Goal: Task Accomplishment & Management: Manage account settings

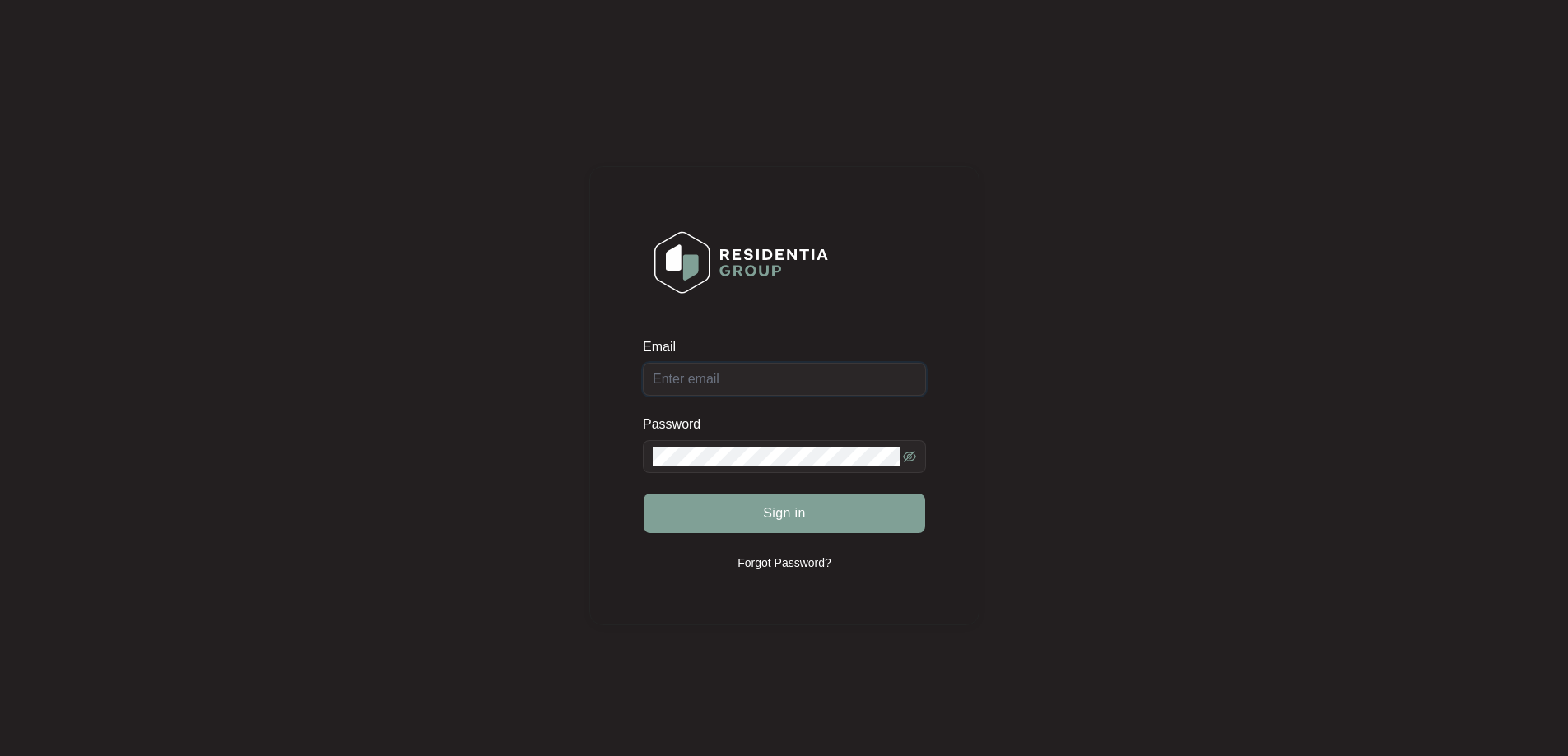
click at [734, 392] on input "Email" at bounding box center [784, 379] width 283 height 33
type input "[EMAIL_ADDRESS][DOMAIN_NAME]"
click at [758, 502] on button "Sign in" at bounding box center [784, 513] width 281 height 39
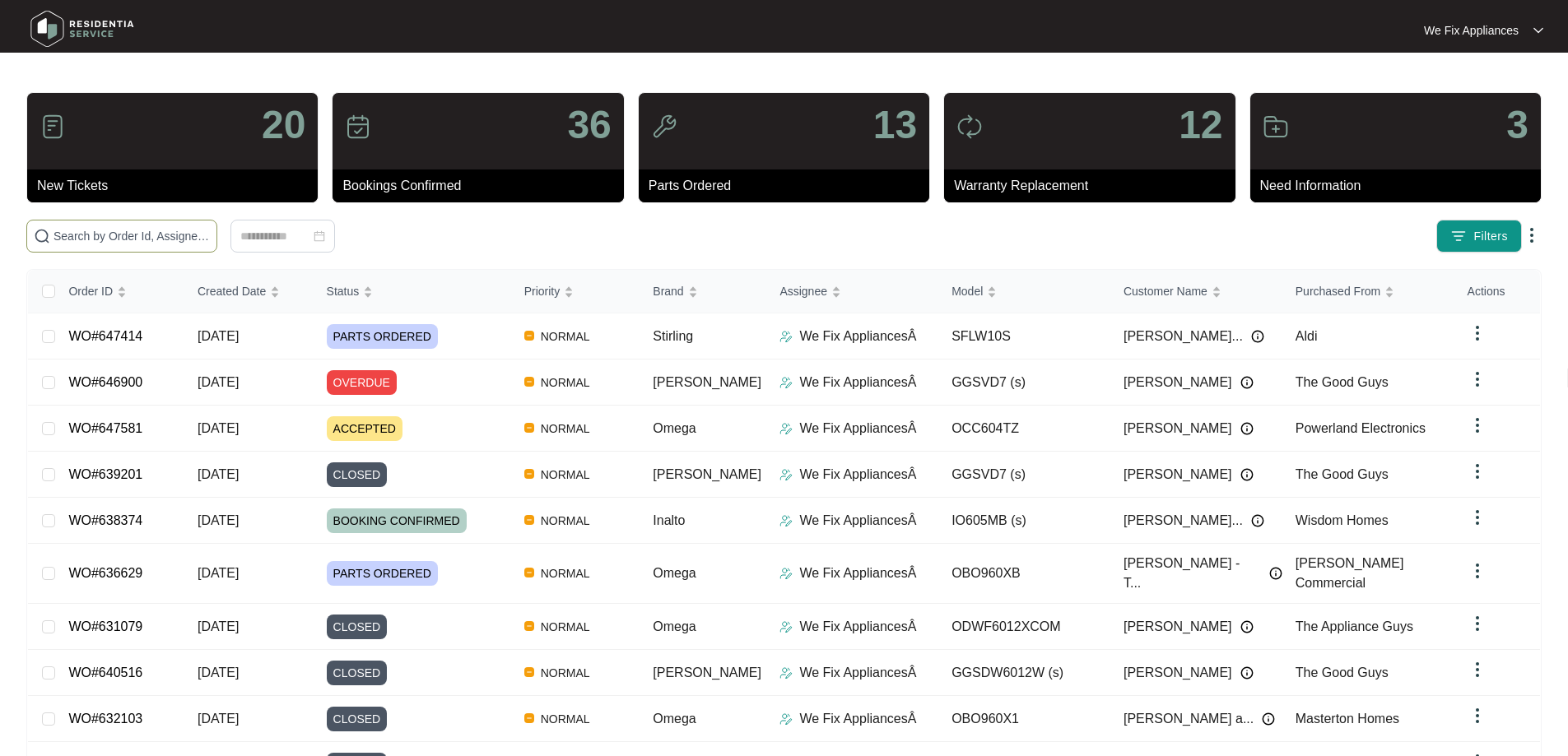
paste input "644933"
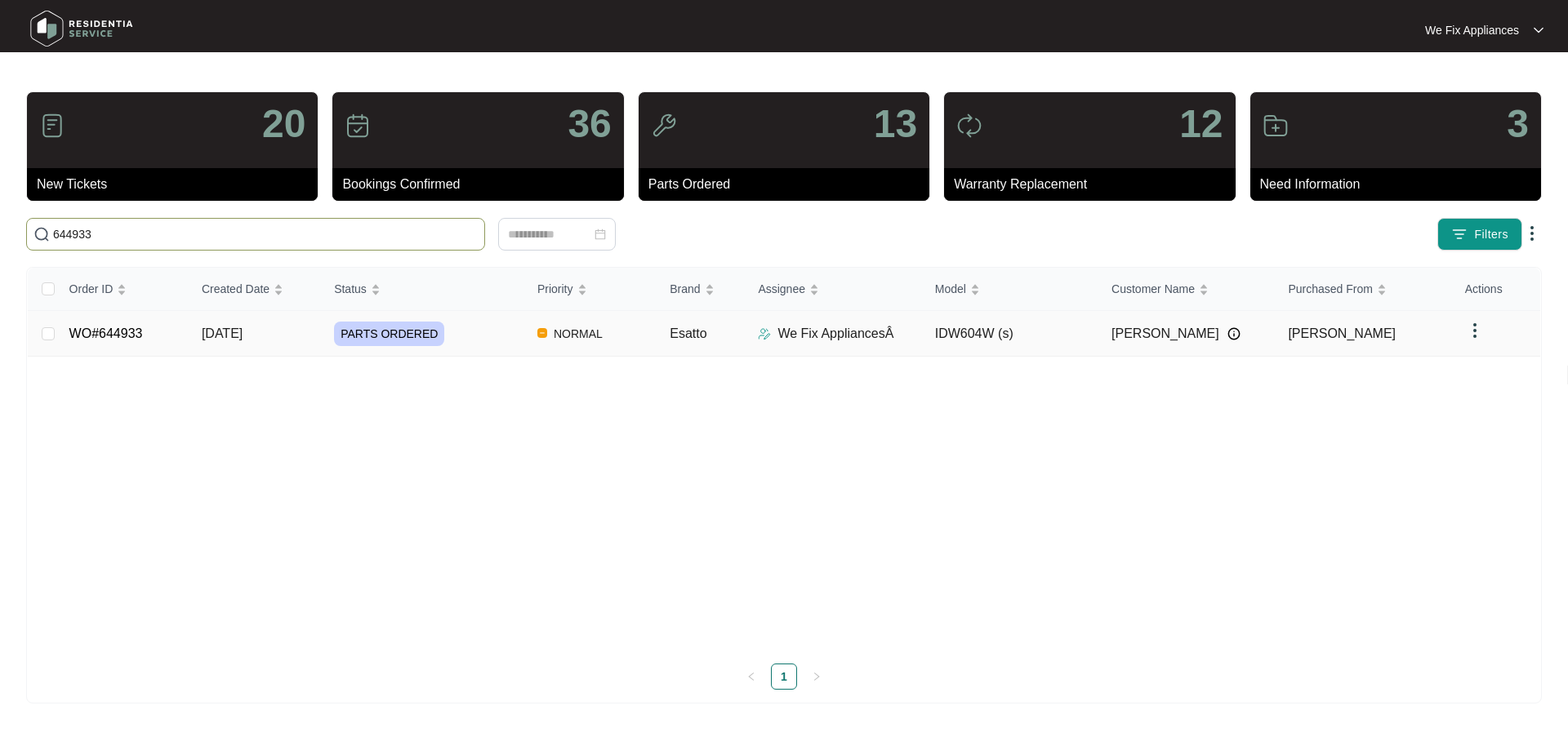
type input "644933"
click at [108, 335] on link "WO#644933" at bounding box center [106, 333] width 73 height 14
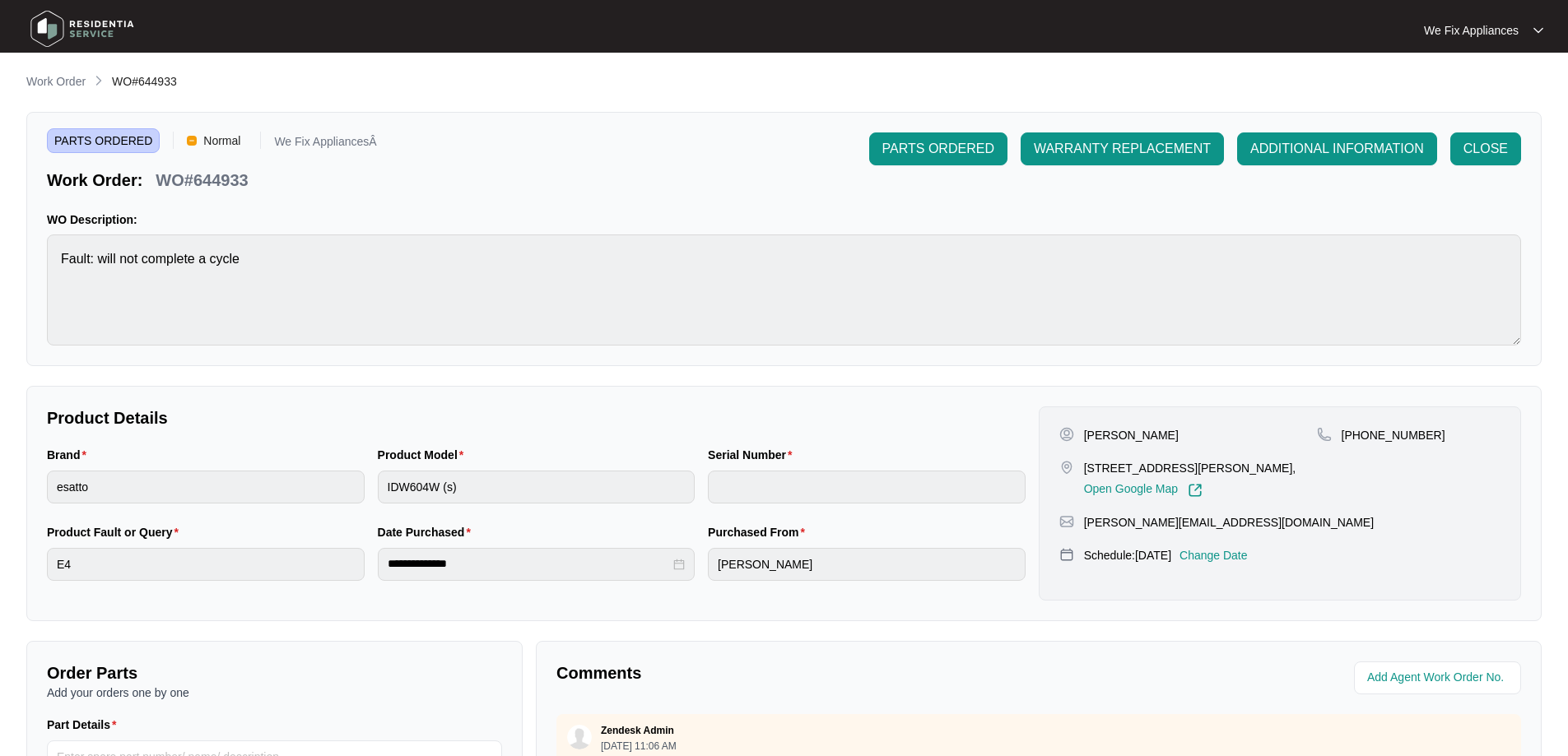
click at [1238, 563] on p "Change Date" at bounding box center [1214, 556] width 68 height 17
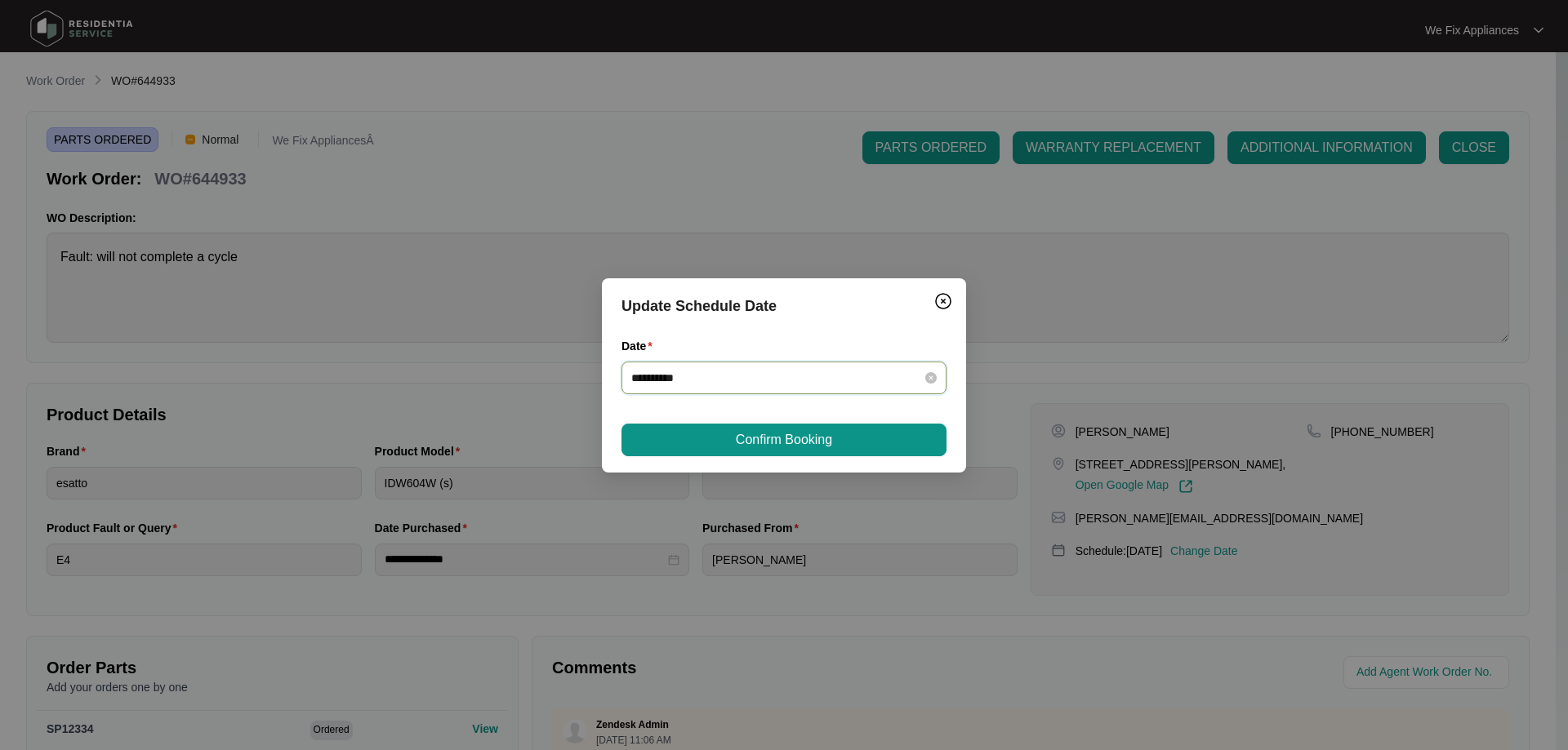
click at [782, 374] on input "**********" at bounding box center [774, 378] width 286 height 18
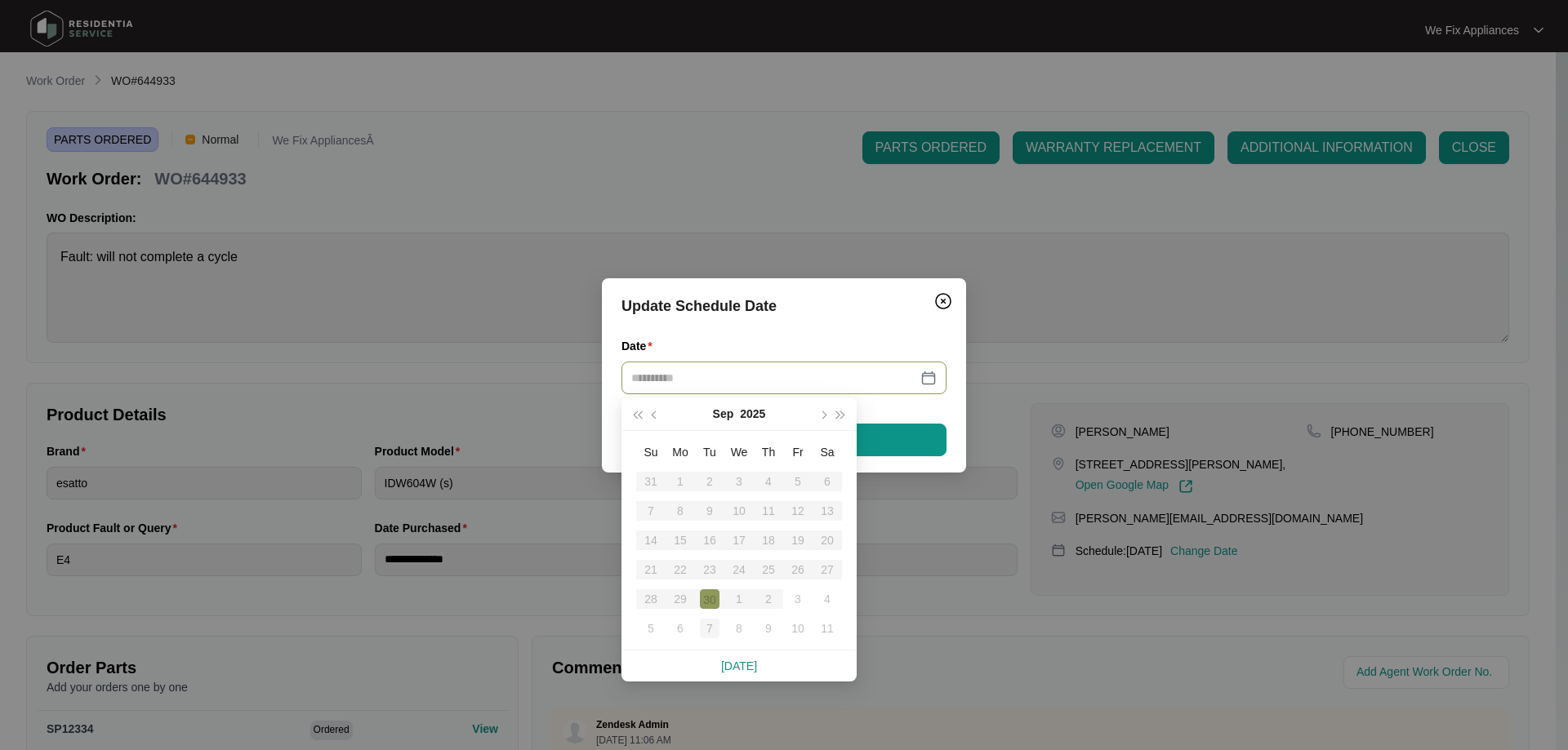
type input "**********"
click at [713, 620] on div "7" at bounding box center [710, 629] width 20 height 20
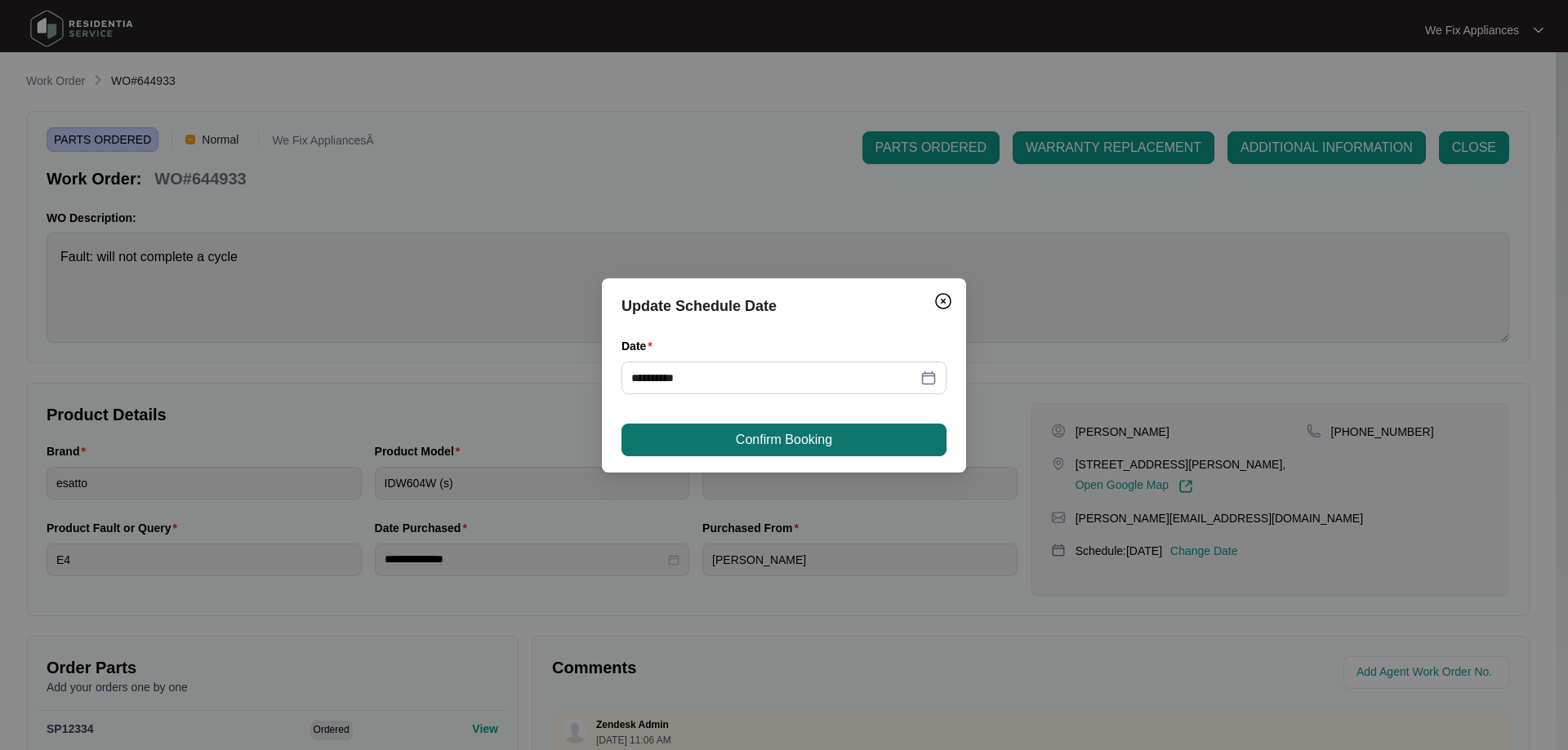
click at [761, 431] on span "Confirm Booking" at bounding box center [783, 440] width 97 height 20
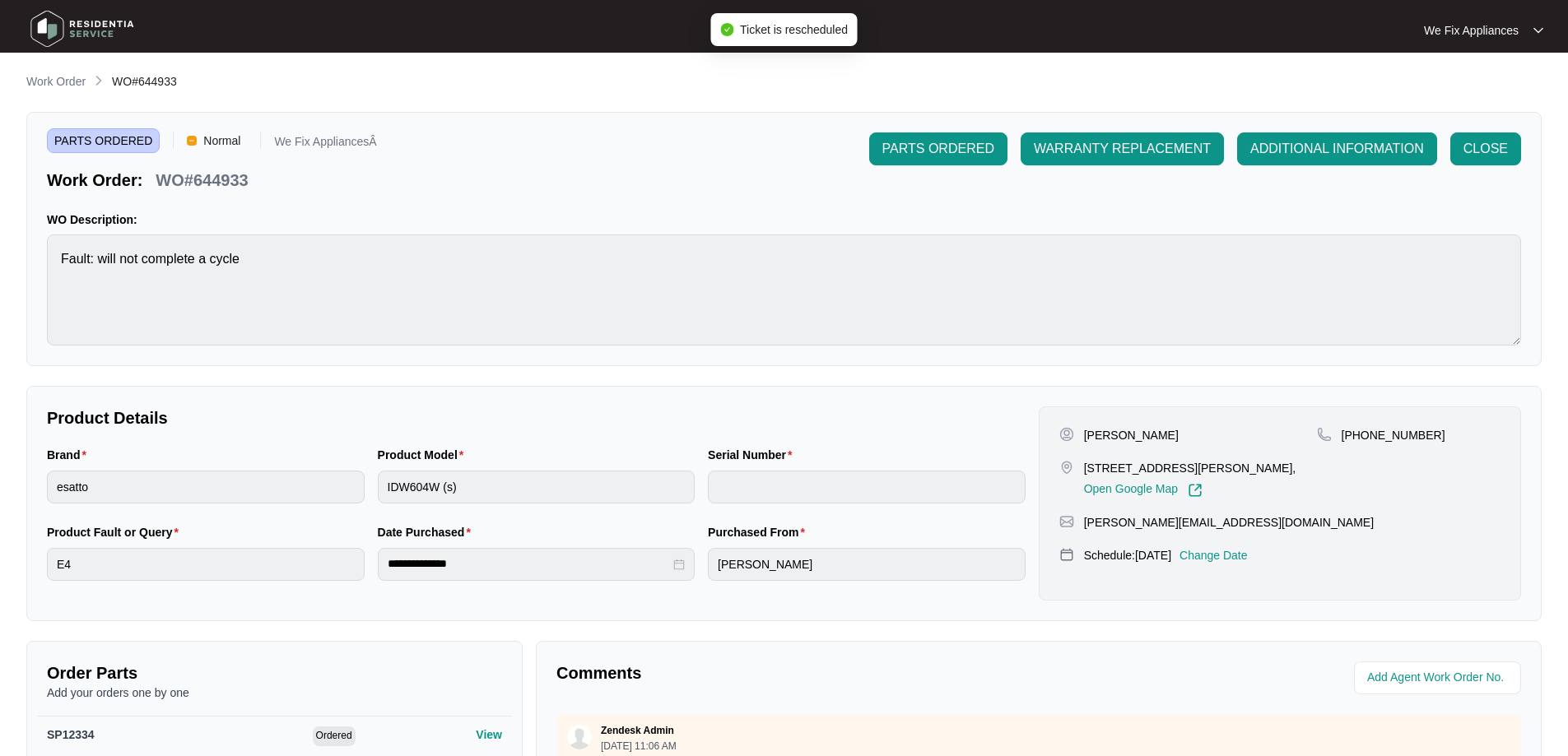
click at [101, 19] on img at bounding box center [82, 28] width 116 height 49
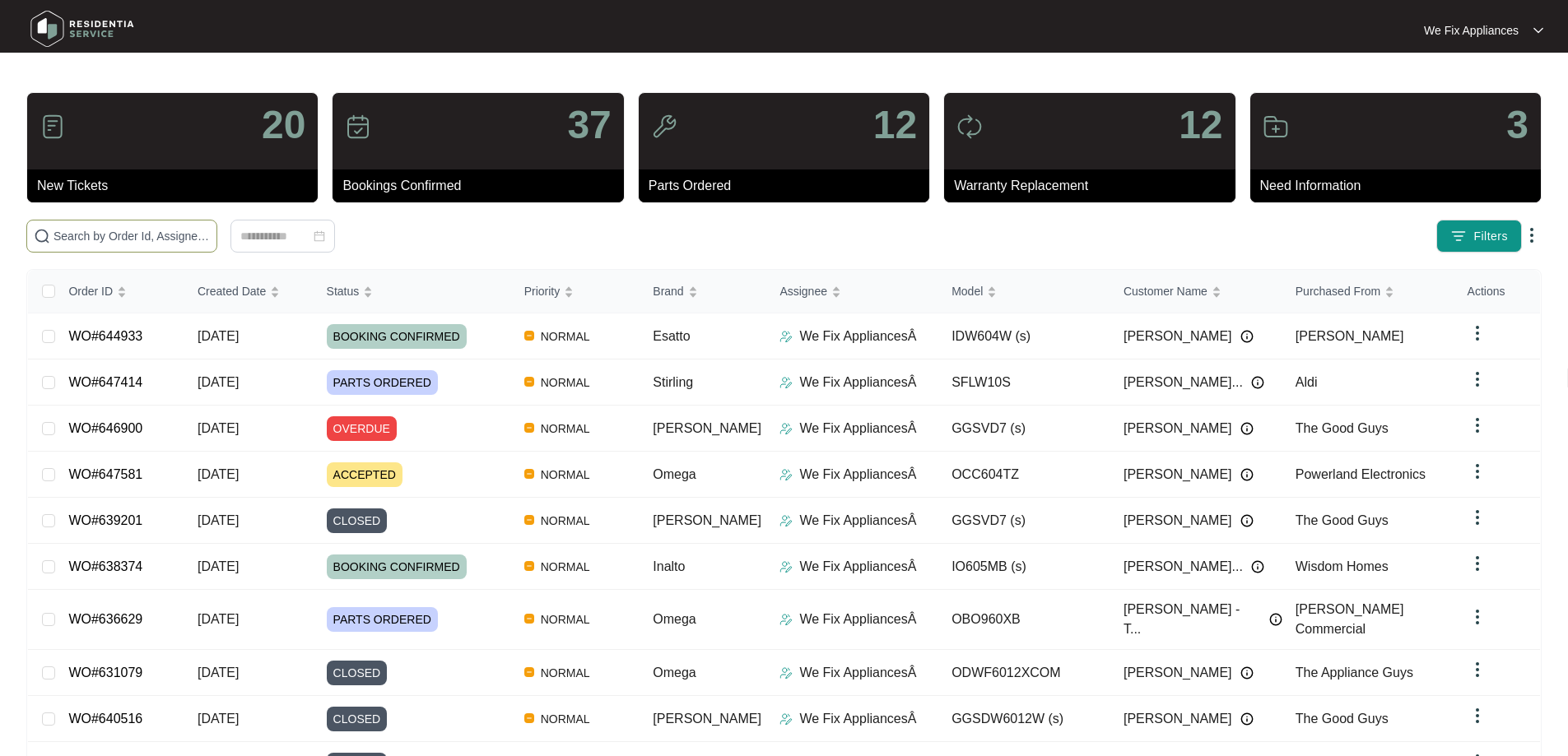
paste input "646745"
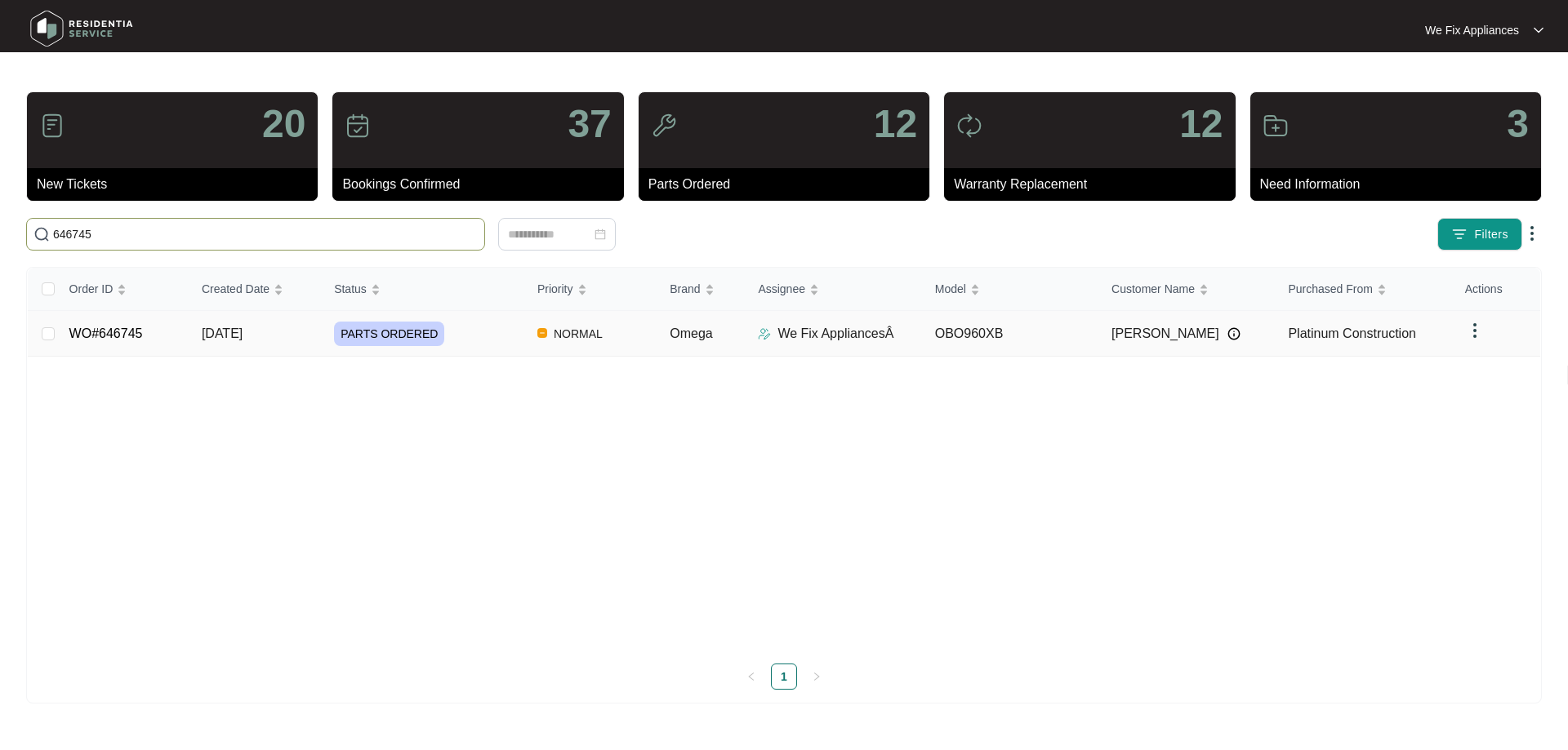
type input "646745"
click at [97, 332] on link "WO#646745" at bounding box center [106, 333] width 73 height 14
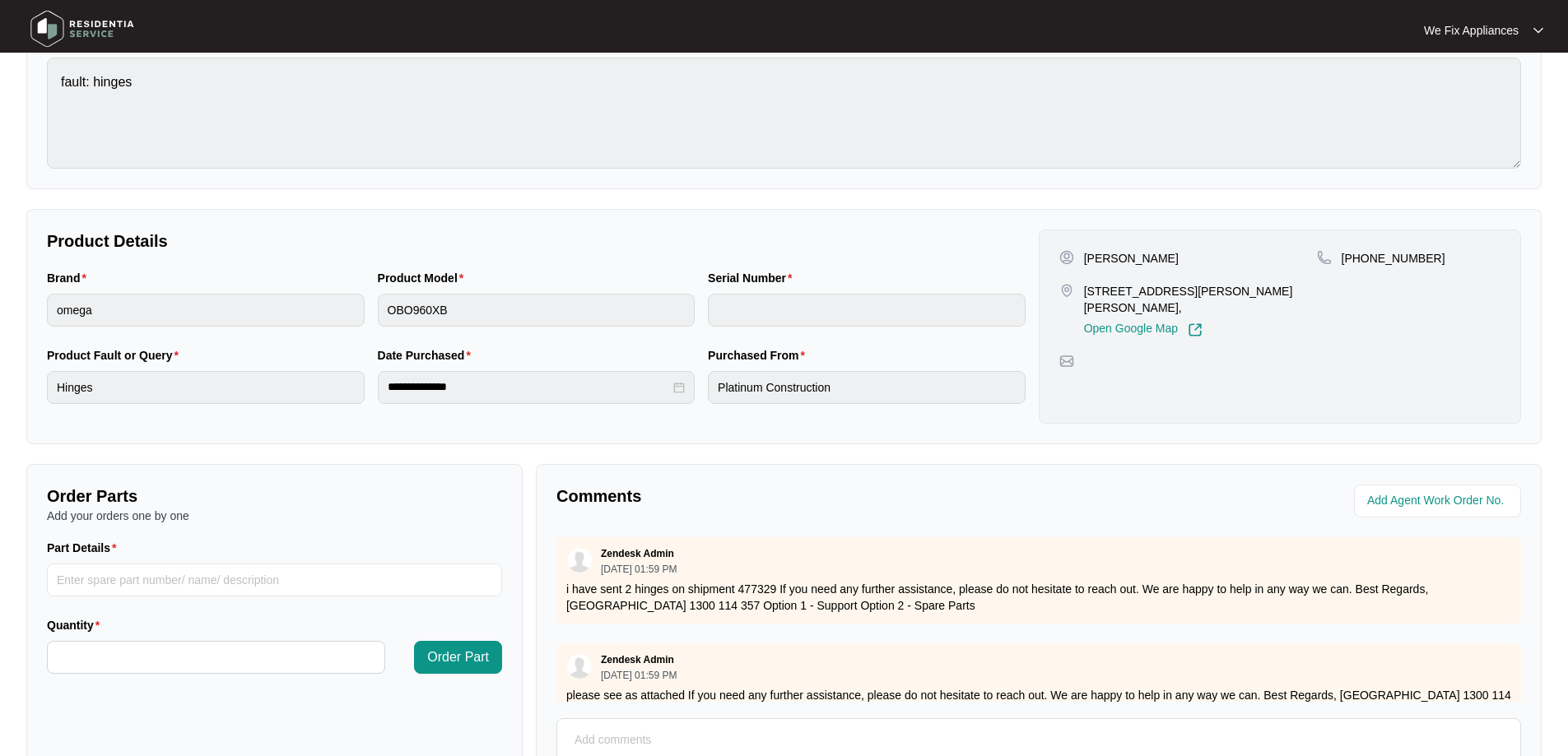
scroll to position [336, 0]
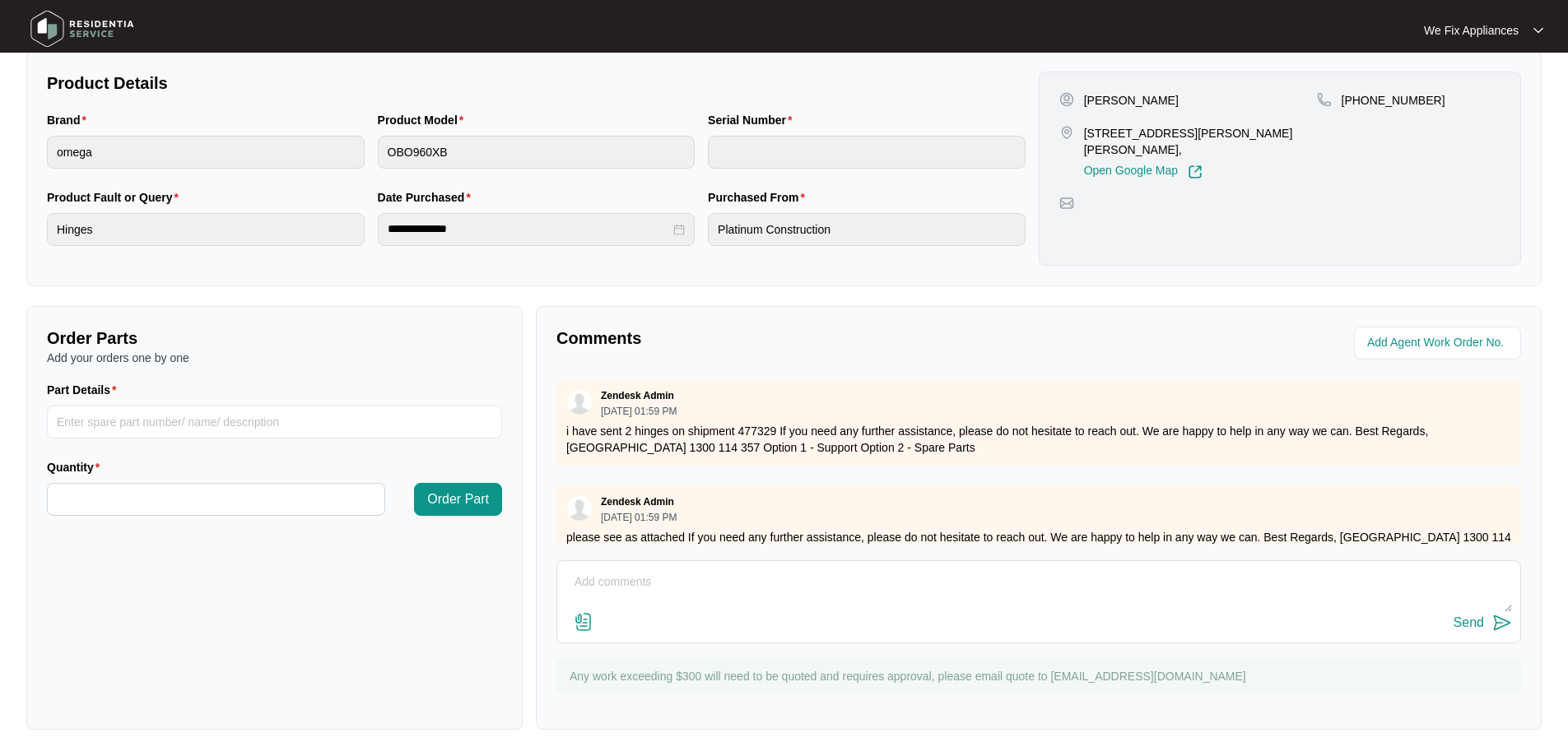
click at [703, 580] on textarea at bounding box center [1039, 590] width 947 height 42
type textarea "Hi guys, left message and sent txt to advise we have received parts ready to bo…"
click at [1461, 623] on div "Send" at bounding box center [1468, 623] width 31 height 15
click at [107, 22] on img at bounding box center [82, 28] width 116 height 49
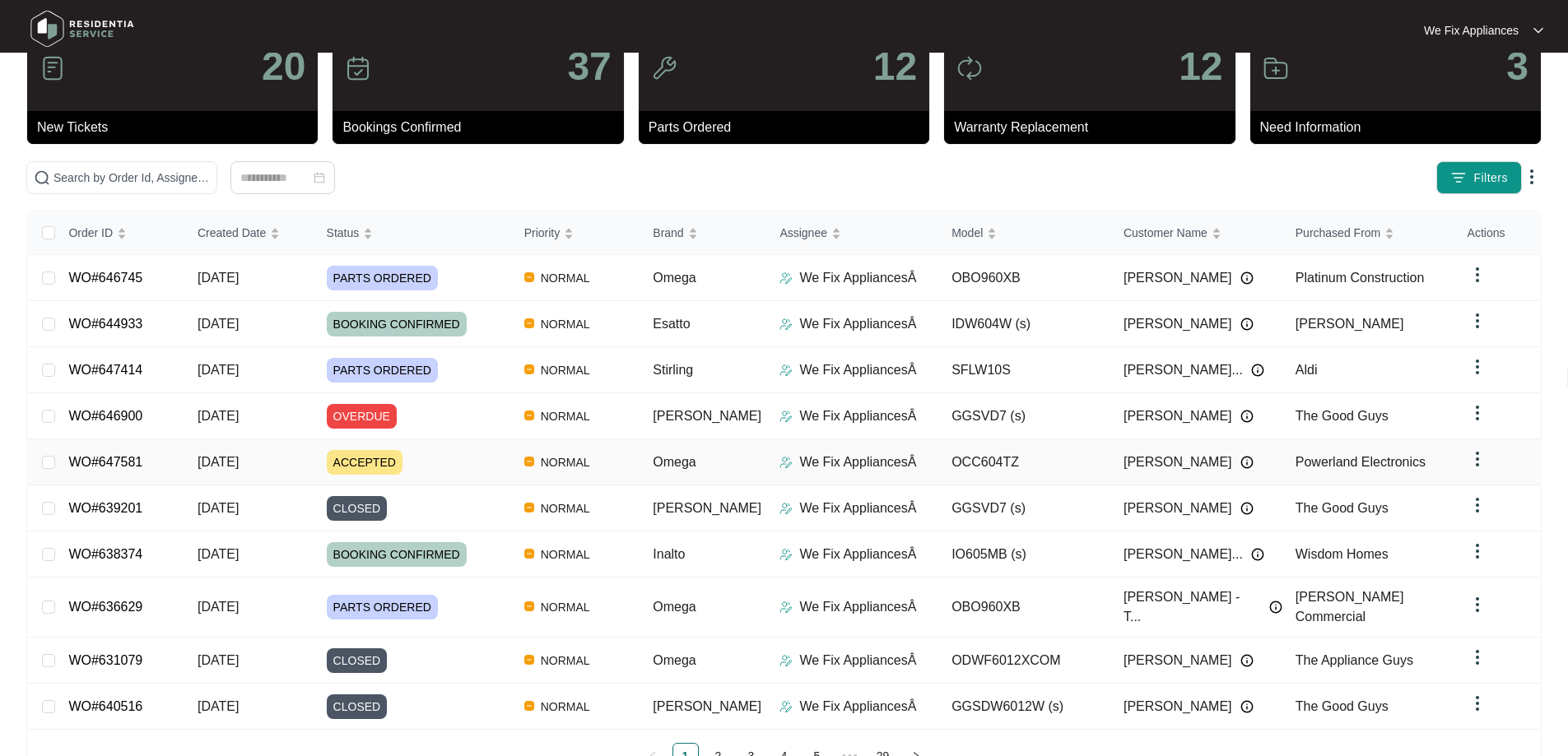
scroll to position [105, 0]
